Goal: Task Accomplishment & Management: Use online tool/utility

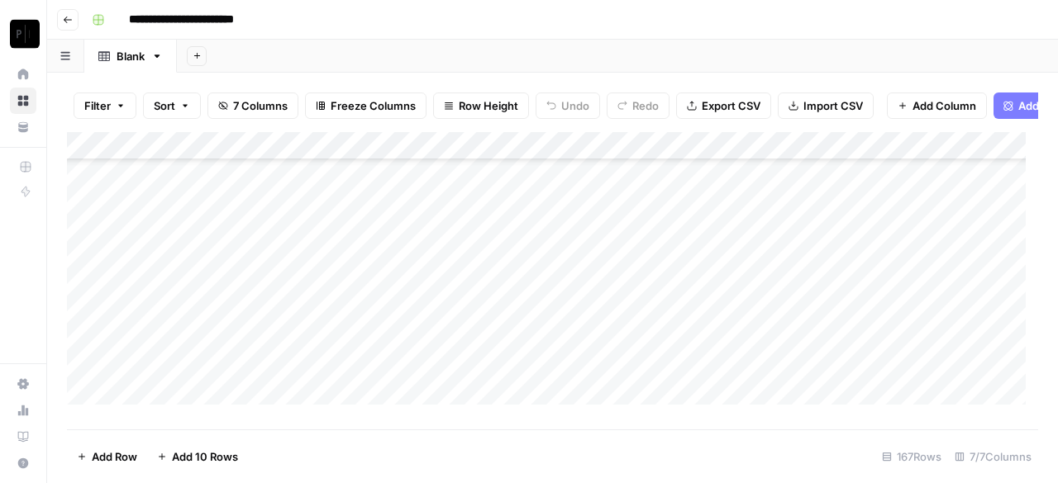
scroll to position [4474, 0]
click at [977, 377] on div "Add Column" at bounding box center [552, 274] width 971 height 285
